Goal: Task Accomplishment & Management: Complete application form

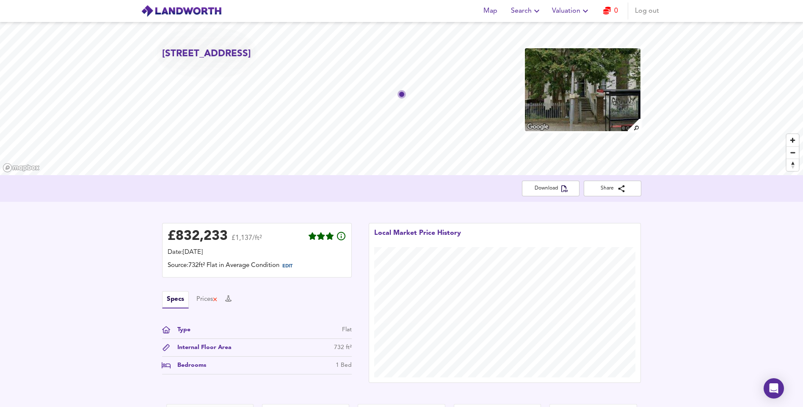
click at [643, 10] on span "Log out" at bounding box center [647, 11] width 24 height 12
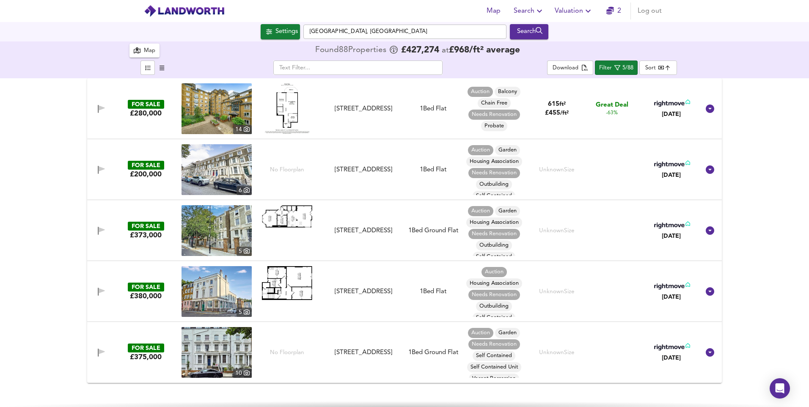
click at [579, 12] on span "Valuation" at bounding box center [574, 11] width 38 height 12
click at [574, 30] on li "New Valuation Report" at bounding box center [573, 30] width 101 height 15
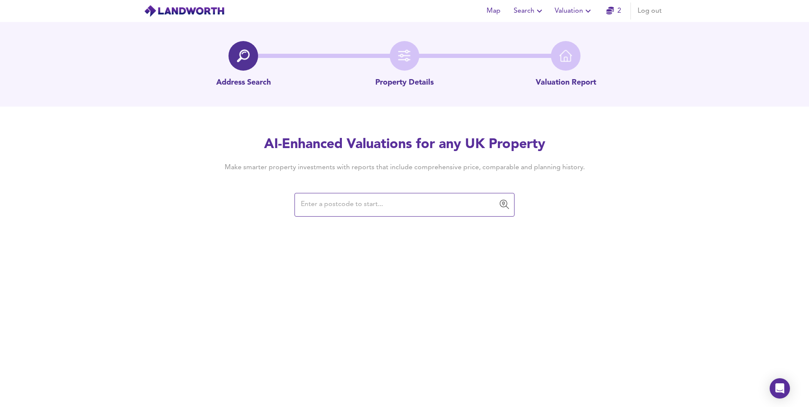
click at [433, 209] on input "text" at bounding box center [398, 205] width 200 height 16
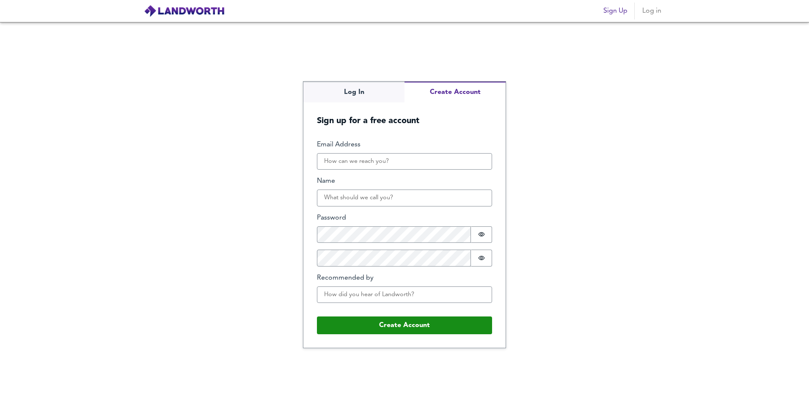
click at [448, 130] on div "Log In Create Account Sign up for a free account Email Address Name Password Pa…" at bounding box center [404, 215] width 202 height 266
click at [407, 165] on input "Email Address" at bounding box center [404, 161] width 175 height 17
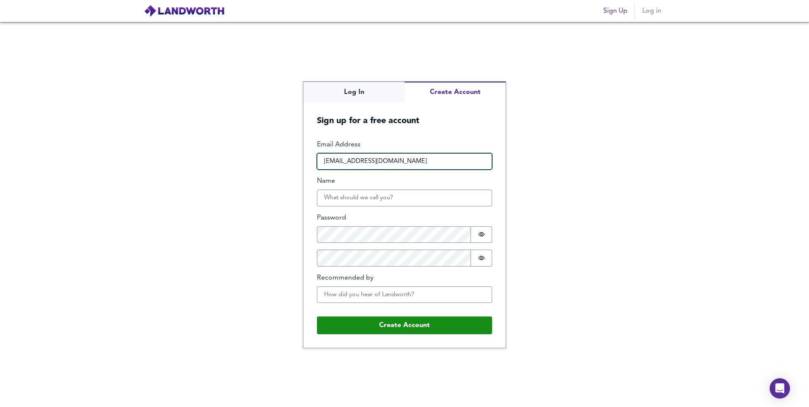
type input "vishal.joshilovesjigna12345@gmail.com"
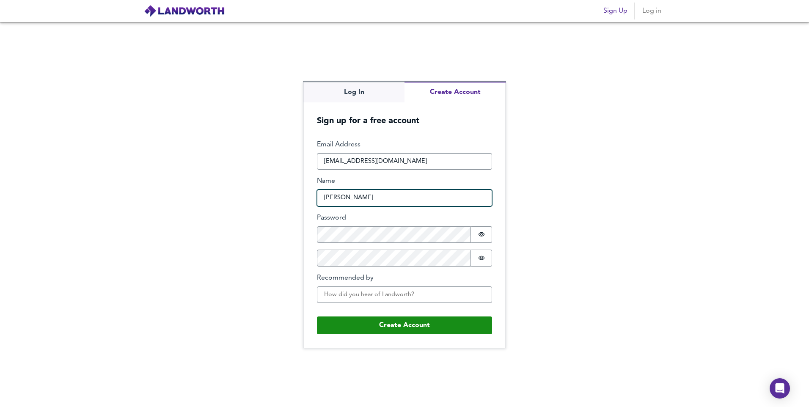
type input "Vishal Joshi"
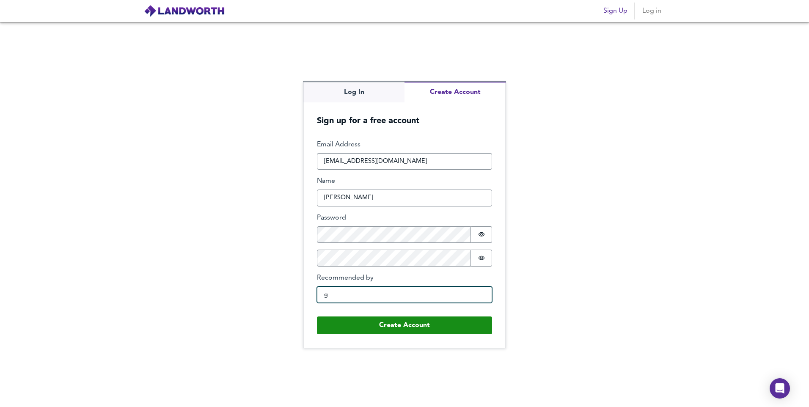
type input "google"
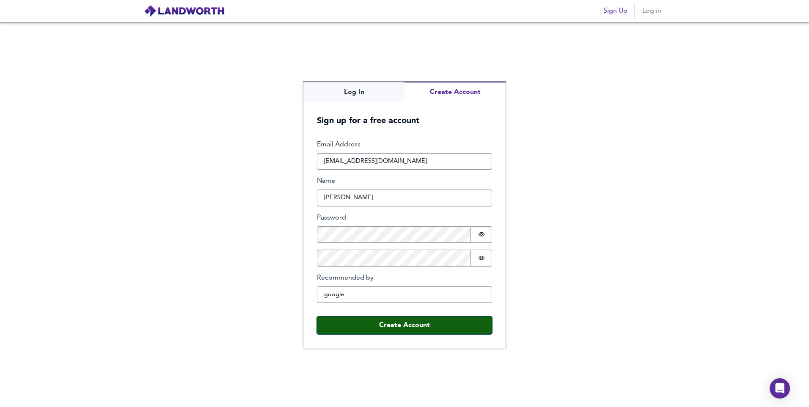
click at [425, 328] on button "Create Account" at bounding box center [404, 325] width 175 height 18
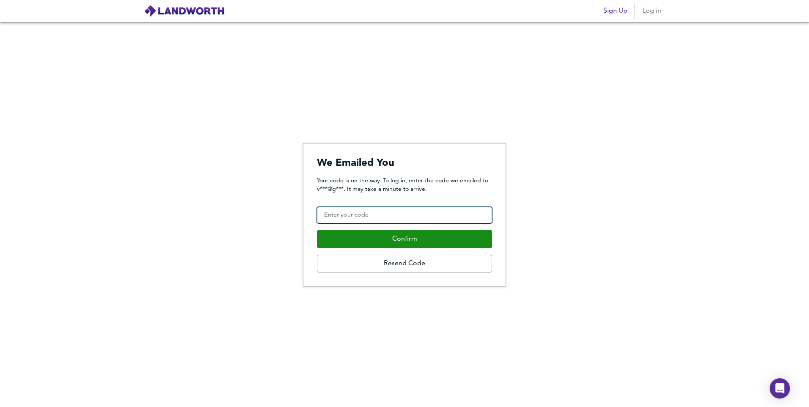
click at [433, 220] on input "Confirmation Code" at bounding box center [404, 215] width 175 height 17
type input "390368"
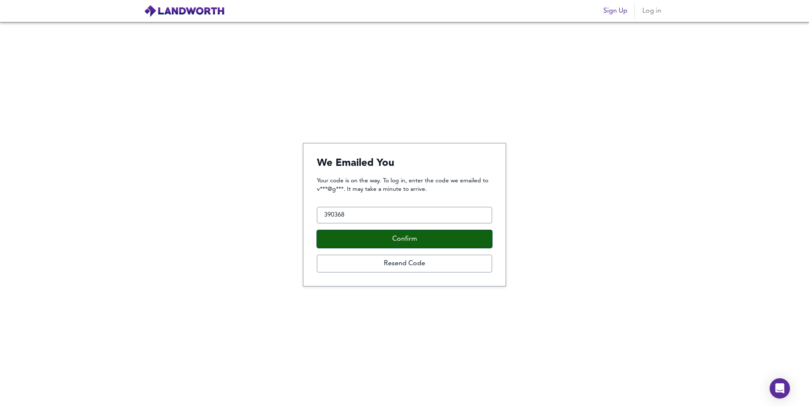
click at [425, 234] on button "Confirm" at bounding box center [404, 239] width 175 height 18
